Goal: Task Accomplishment & Management: Manage account settings

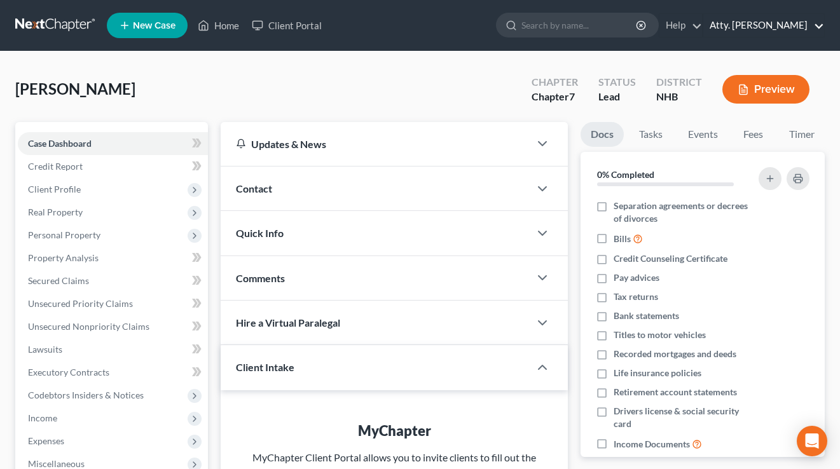
click at [772, 27] on link "Atty. [PERSON_NAME]" at bounding box center [763, 25] width 121 height 23
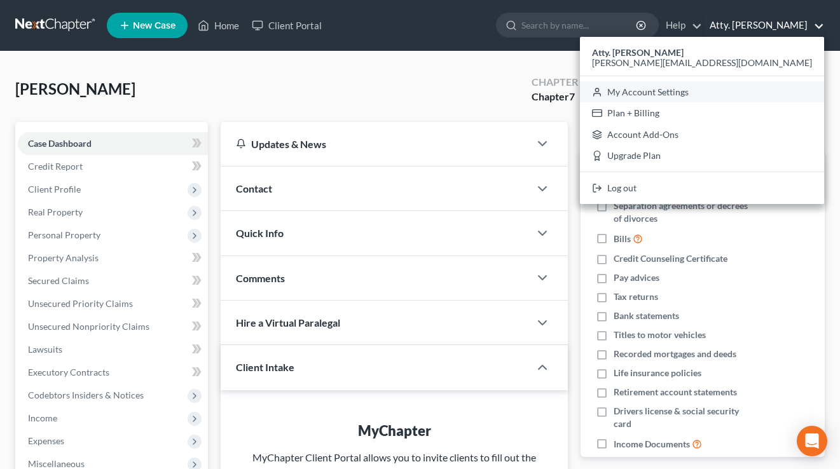
click at [744, 92] on link "My Account Settings" at bounding box center [702, 92] width 244 height 22
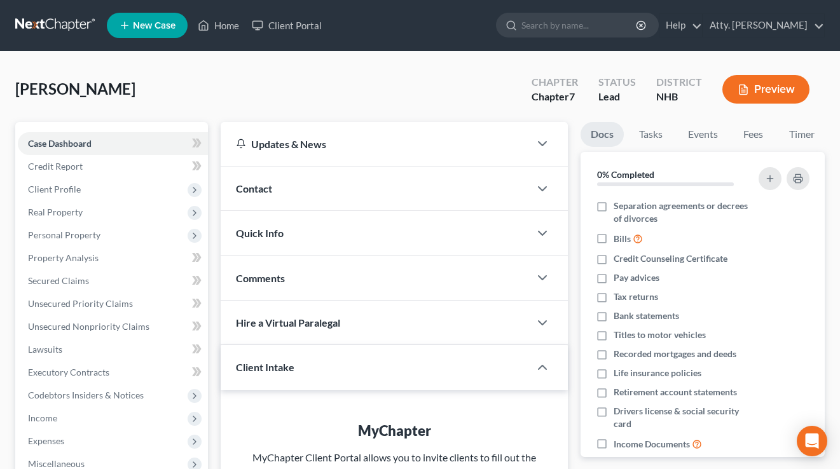
select select "50"
select select "24"
select select "32"
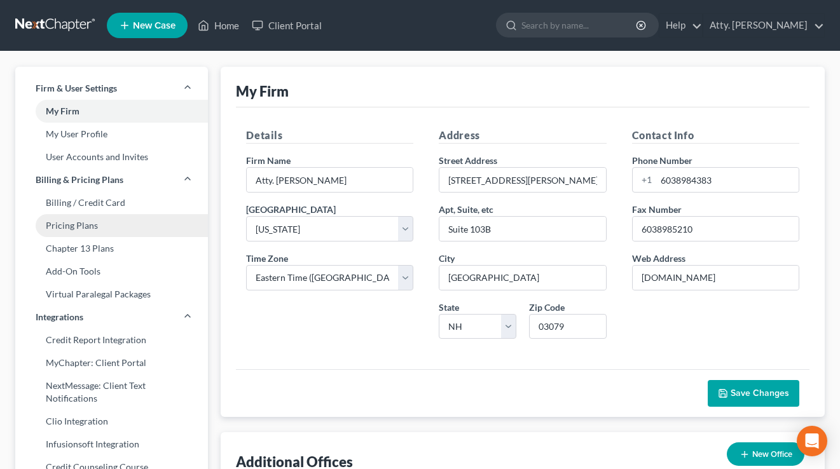
click at [89, 220] on link "Pricing Plans" at bounding box center [111, 225] width 193 height 23
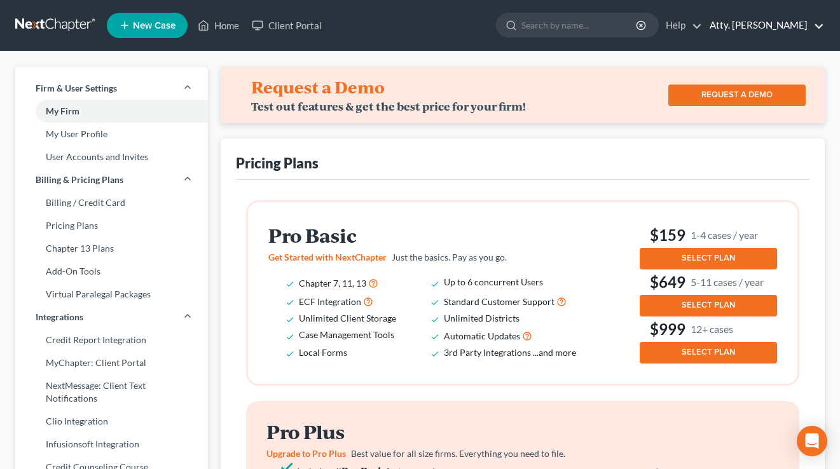
click at [732, 22] on link "Atty. [PERSON_NAME]" at bounding box center [763, 25] width 121 height 23
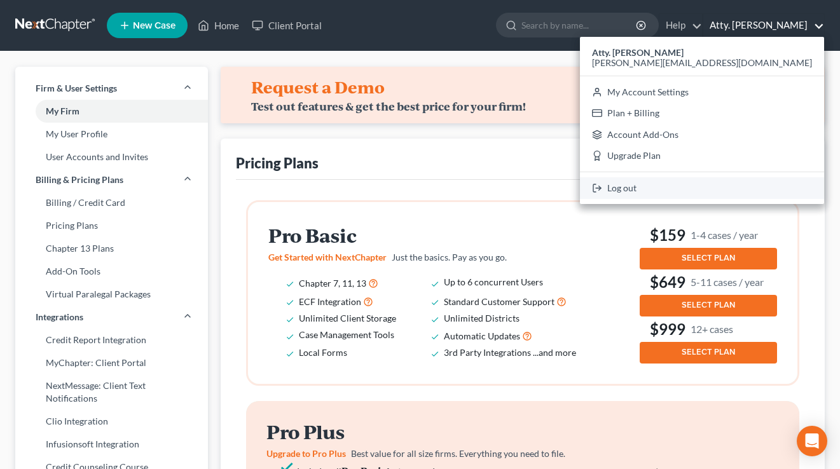
click at [727, 195] on link "Log out" at bounding box center [702, 188] width 244 height 22
